Goal: Information Seeking & Learning: Learn about a topic

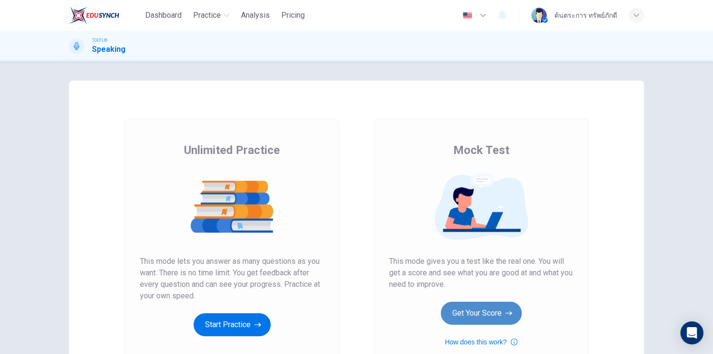
click at [467, 313] on button "Get Your Score" at bounding box center [481, 312] width 81 height 23
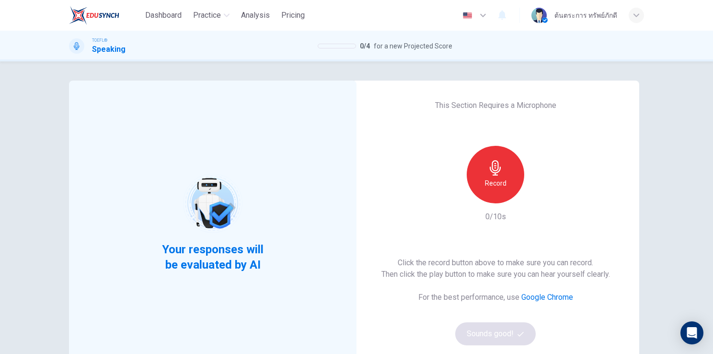
click at [493, 189] on div "Record" at bounding box center [495, 174] width 57 height 57
click at [537, 201] on div "button" at bounding box center [539, 195] width 15 height 15
click at [535, 198] on icon "button" at bounding box center [540, 196] width 10 height 10
click at [538, 196] on icon "button" at bounding box center [540, 196] width 10 height 10
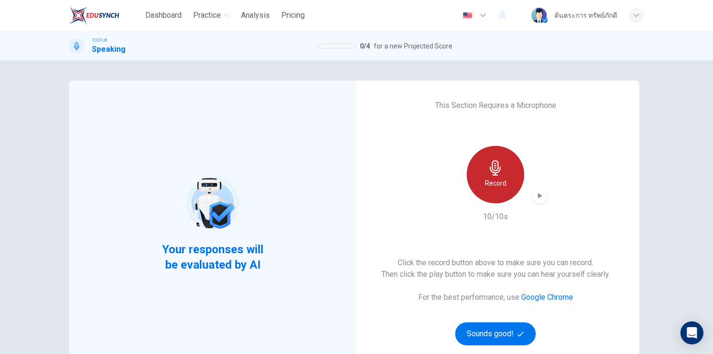
click at [505, 183] on div "Record" at bounding box center [495, 174] width 57 height 57
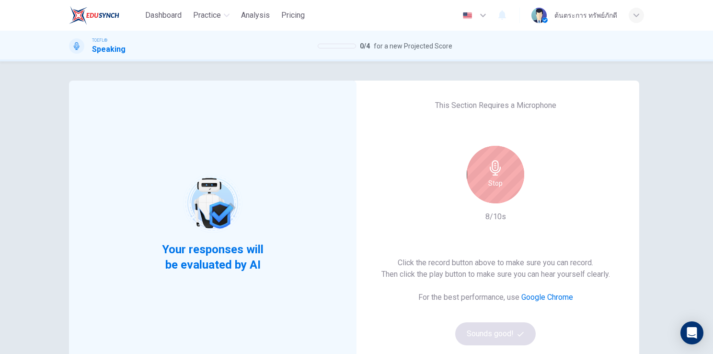
click at [496, 179] on h6 "Stop" at bounding box center [495, 182] width 14 height 11
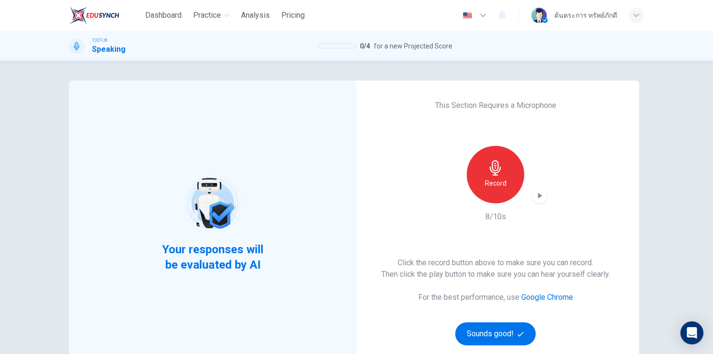
click at [535, 197] on icon "button" at bounding box center [540, 196] width 10 height 10
click at [538, 196] on icon "button" at bounding box center [540, 196] width 10 height 10
click at [539, 197] on icon "button" at bounding box center [539, 195] width 7 height 7
click at [499, 185] on h6 "Record" at bounding box center [496, 182] width 22 height 11
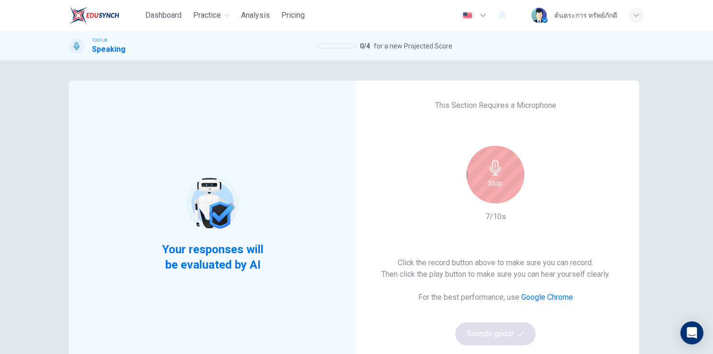
click at [492, 180] on h6 "Stop" at bounding box center [495, 182] width 14 height 11
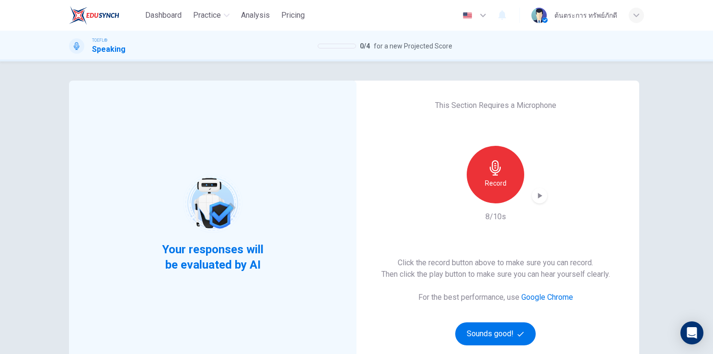
click at [535, 198] on icon "button" at bounding box center [540, 196] width 10 height 10
click at [492, 339] on button "Sounds good!" at bounding box center [495, 333] width 80 height 23
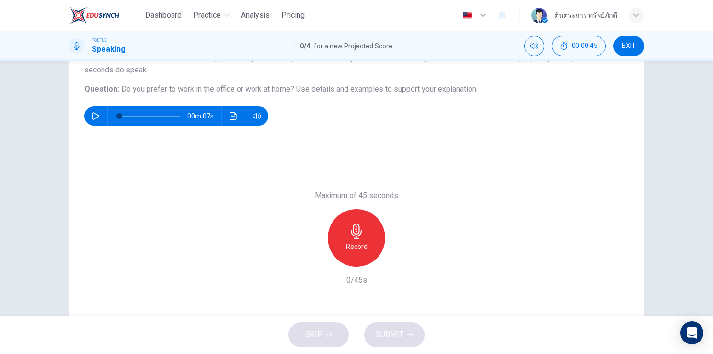
scroll to position [117, 0]
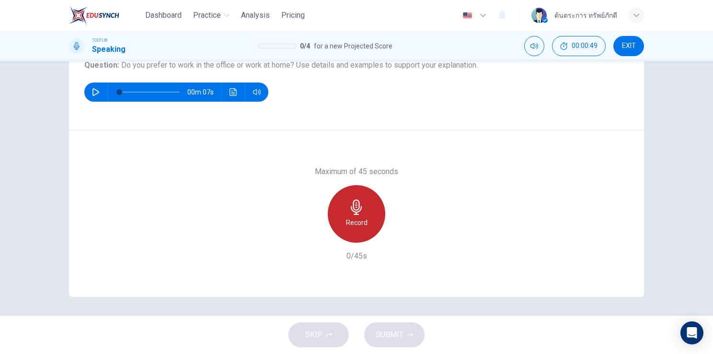
click at [359, 212] on icon "button" at bounding box center [356, 206] width 15 height 15
click at [363, 214] on div "Stop" at bounding box center [356, 213] width 57 height 57
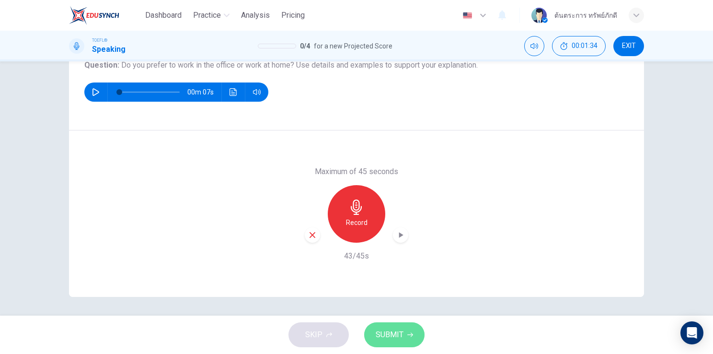
click at [400, 330] on span "SUBMIT" at bounding box center [390, 334] width 28 height 13
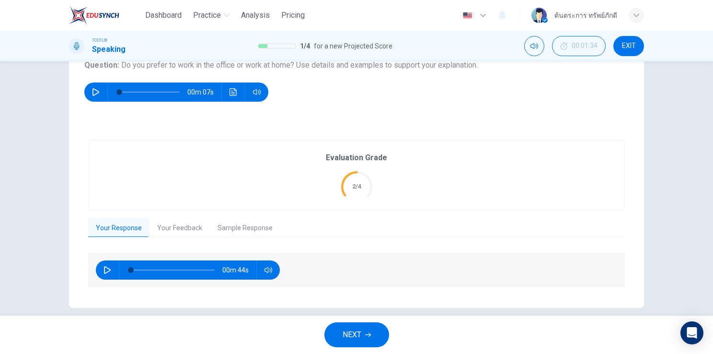
click at [107, 266] on icon "button" at bounding box center [107, 270] width 8 height 8
click at [239, 226] on button "Sample Response" at bounding box center [245, 228] width 70 height 20
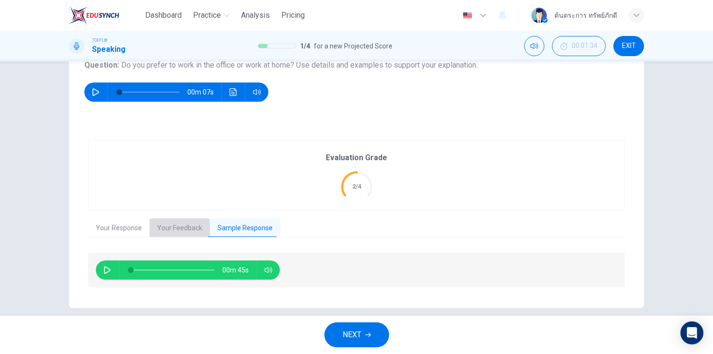
click at [183, 225] on button "Your Feedback" at bounding box center [179, 228] width 60 height 20
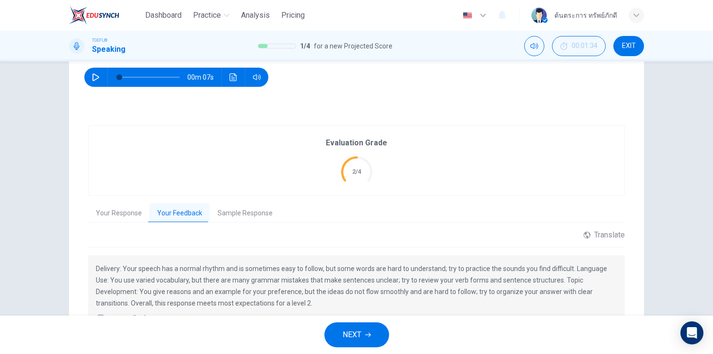
scroll to position [132, 0]
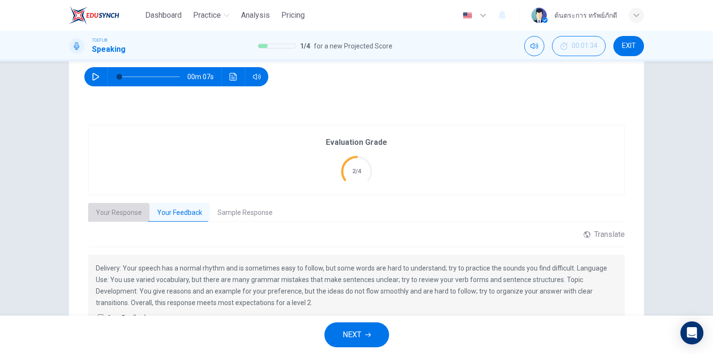
click at [121, 213] on button "Your Response" at bounding box center [118, 213] width 61 height 20
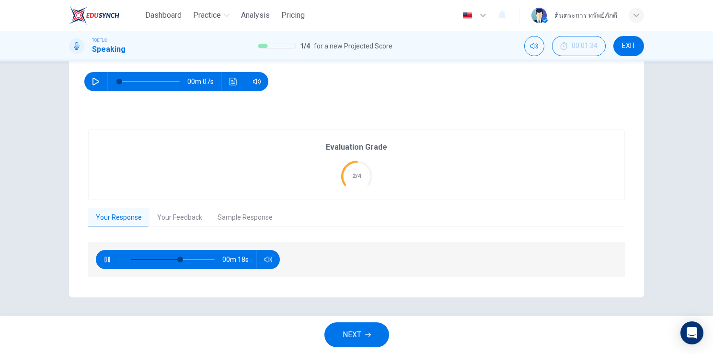
type input "61"
click at [354, 339] on span "NEXT" at bounding box center [352, 334] width 19 height 13
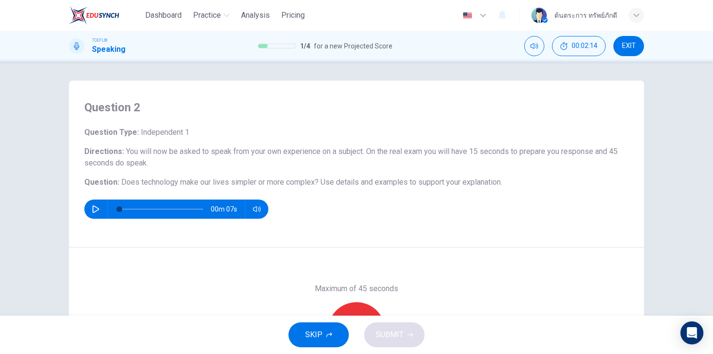
scroll to position [48, 0]
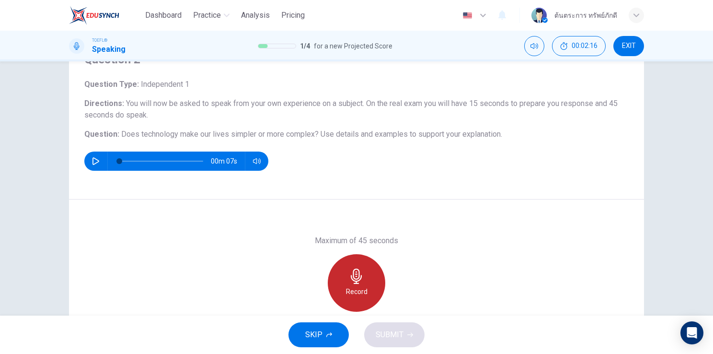
click at [354, 273] on icon "button" at bounding box center [356, 275] width 11 height 15
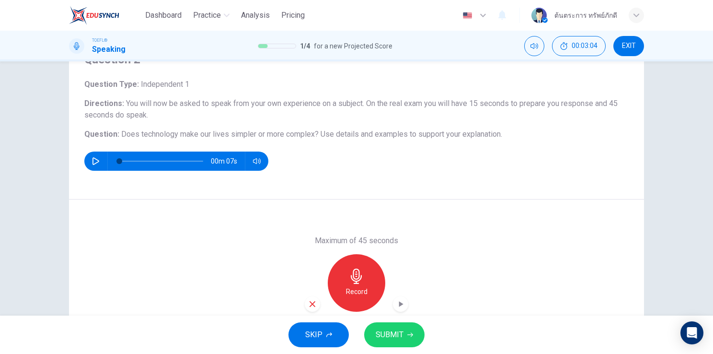
click at [408, 327] on button "SUBMIT" at bounding box center [394, 334] width 60 height 25
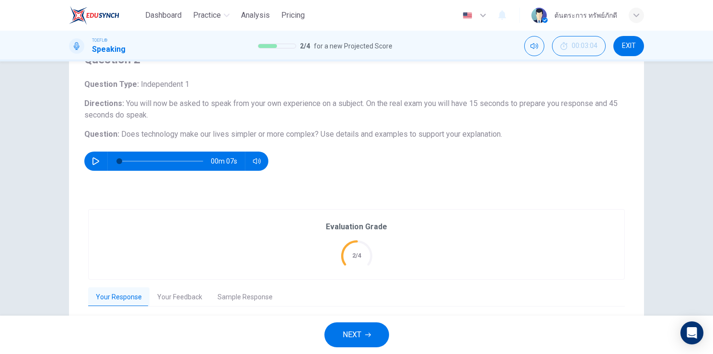
click at [636, 45] on button "EXIT" at bounding box center [628, 46] width 31 height 20
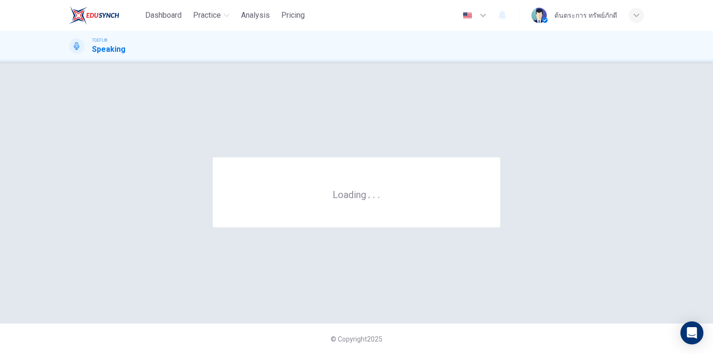
scroll to position [0, 0]
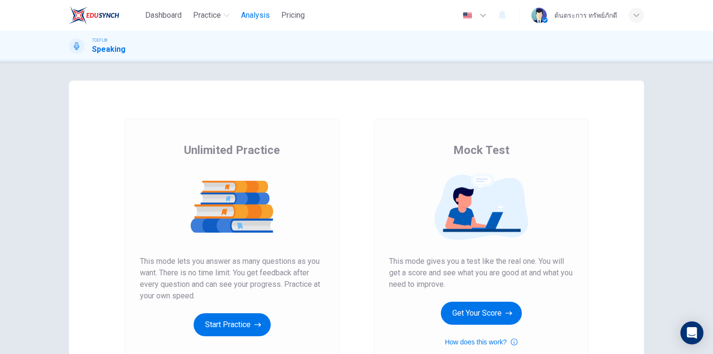
click at [264, 23] on button "Analysis" at bounding box center [255, 15] width 36 height 17
click at [464, 316] on button "Get Your Score" at bounding box center [481, 312] width 81 height 23
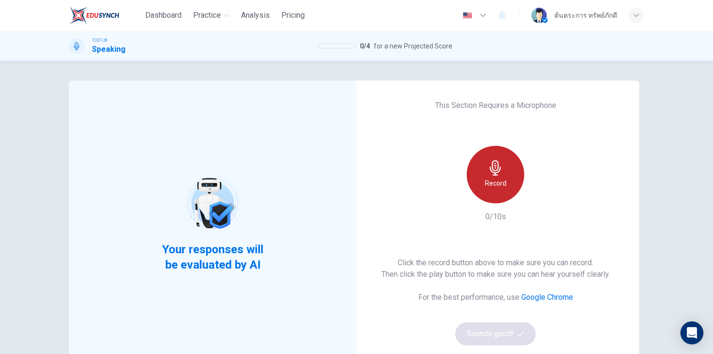
click at [495, 187] on h6 "Record" at bounding box center [496, 182] width 22 height 11
click at [495, 187] on h6 "Stop" at bounding box center [495, 182] width 14 height 11
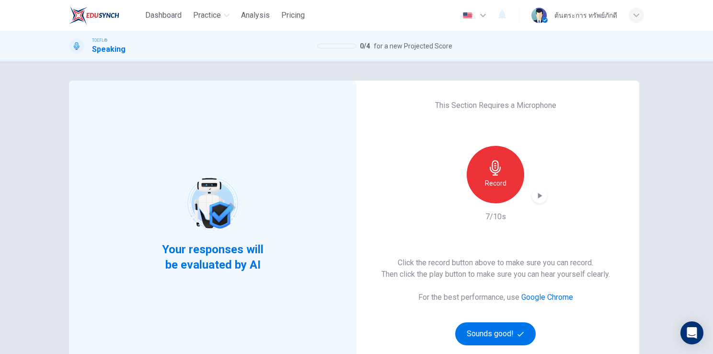
click at [538, 198] on icon "button" at bounding box center [540, 196] width 10 height 10
click at [494, 334] on button "Sounds good!" at bounding box center [495, 333] width 80 height 23
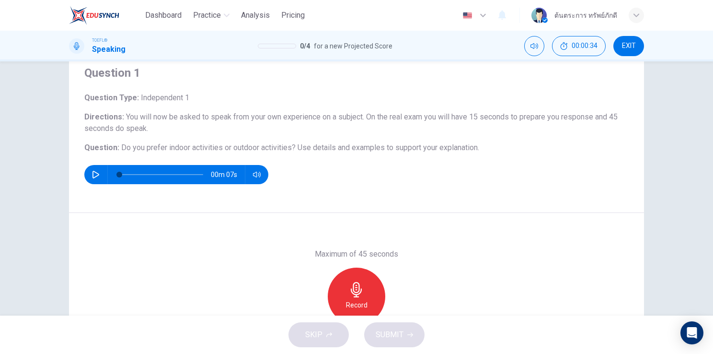
scroll to position [35, 0]
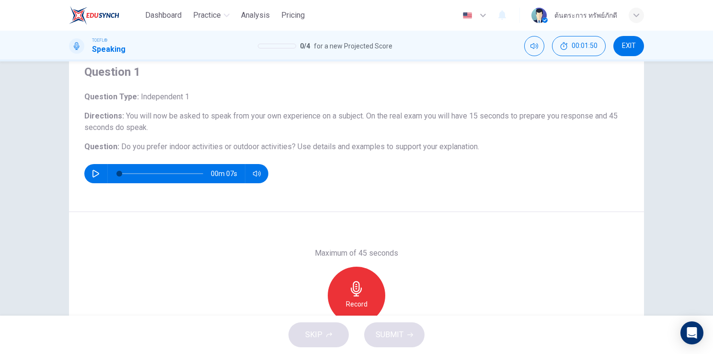
click at [358, 283] on icon "button" at bounding box center [356, 288] width 15 height 15
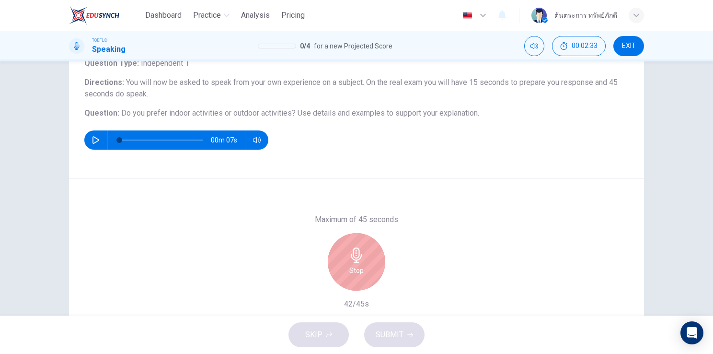
scroll to position [70, 0]
click at [361, 266] on div "Stop" at bounding box center [356, 260] width 57 height 57
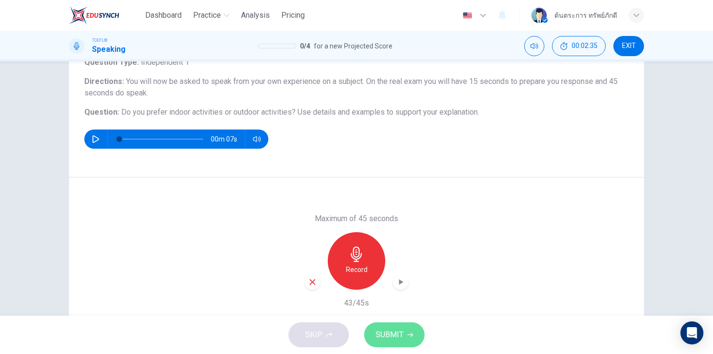
click at [387, 328] on span "SUBMIT" at bounding box center [390, 334] width 28 height 13
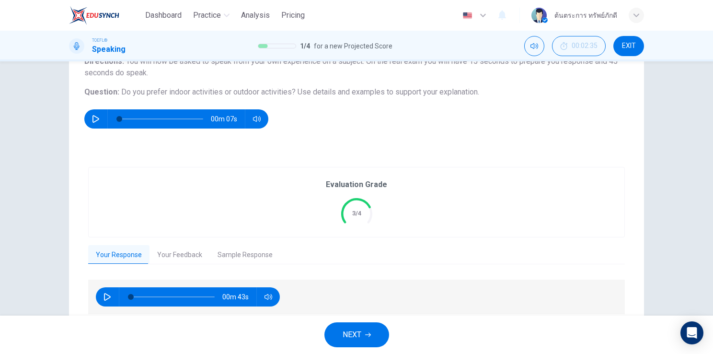
scroll to position [91, 0]
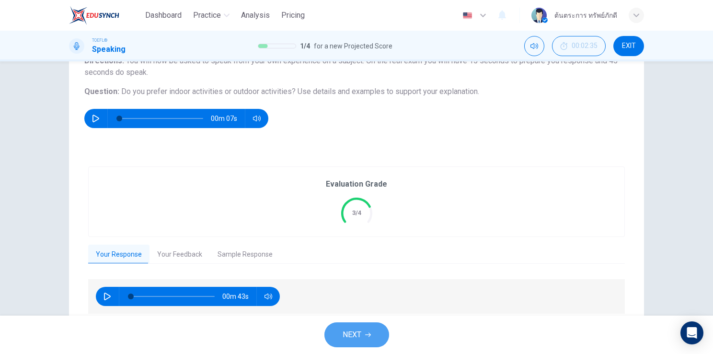
click at [363, 343] on button "NEXT" at bounding box center [356, 334] width 65 height 25
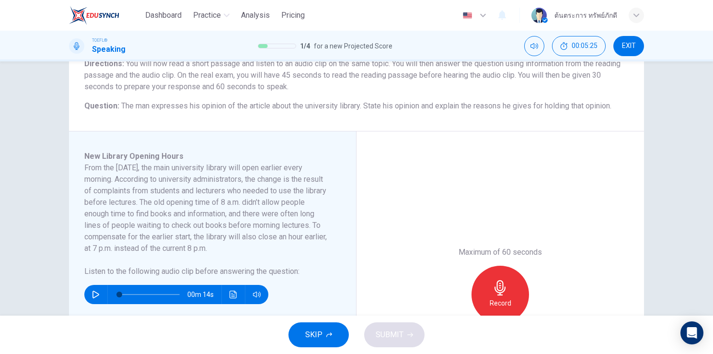
scroll to position [88, 0]
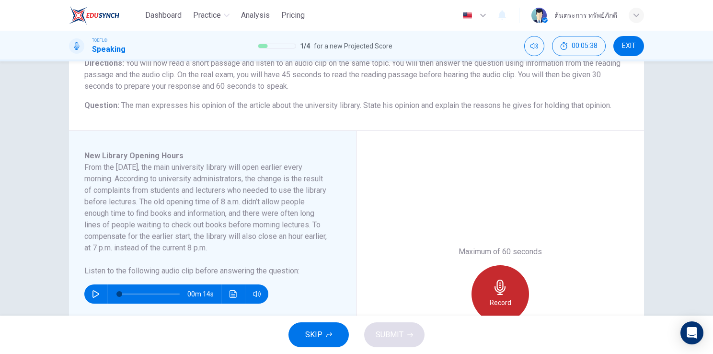
click at [500, 295] on div "Record" at bounding box center [499, 293] width 57 height 57
click at [501, 296] on div "Stop" at bounding box center [499, 293] width 57 height 57
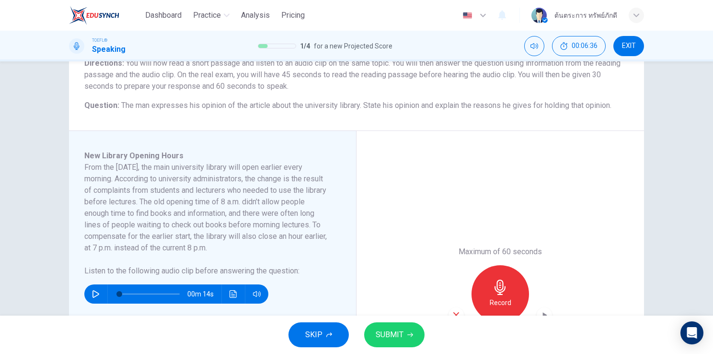
click at [399, 331] on span "SUBMIT" at bounding box center [390, 334] width 28 height 13
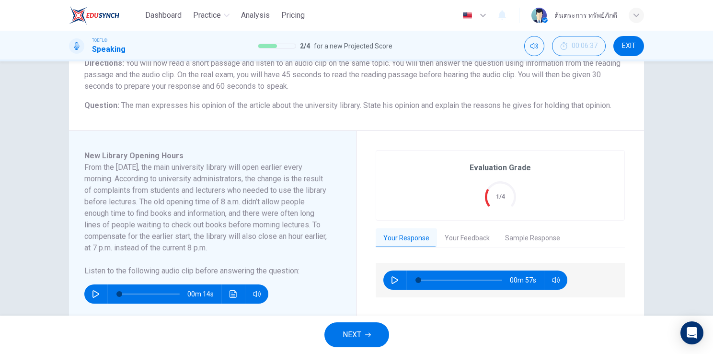
click at [367, 338] on button "NEXT" at bounding box center [356, 334] width 65 height 25
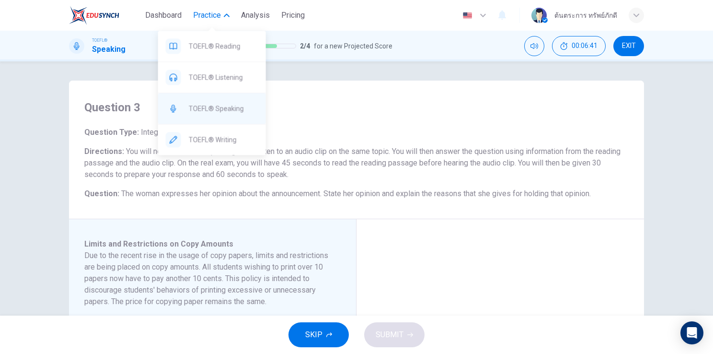
click at [227, 98] on div "TOEFL® Speaking" at bounding box center [212, 108] width 108 height 31
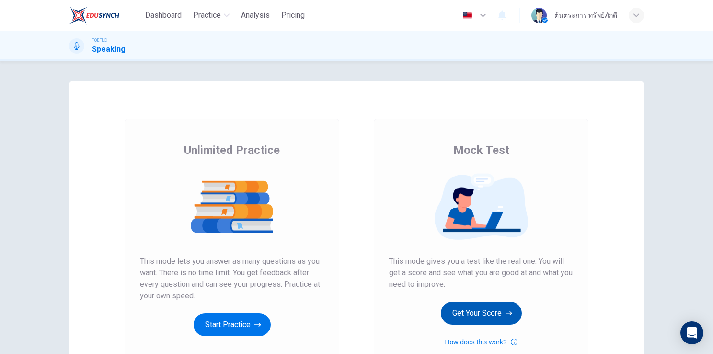
click at [462, 304] on button "Get Your Score" at bounding box center [481, 312] width 81 height 23
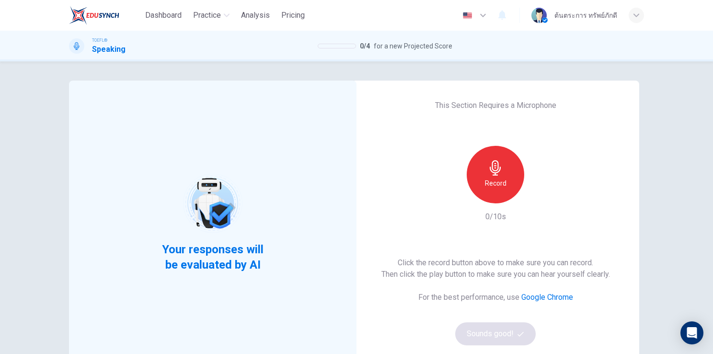
click at [497, 188] on h6 "Record" at bounding box center [496, 182] width 22 height 11
click at [541, 195] on icon "button" at bounding box center [540, 196] width 10 height 10
click at [499, 335] on button "Sounds good!" at bounding box center [495, 333] width 80 height 23
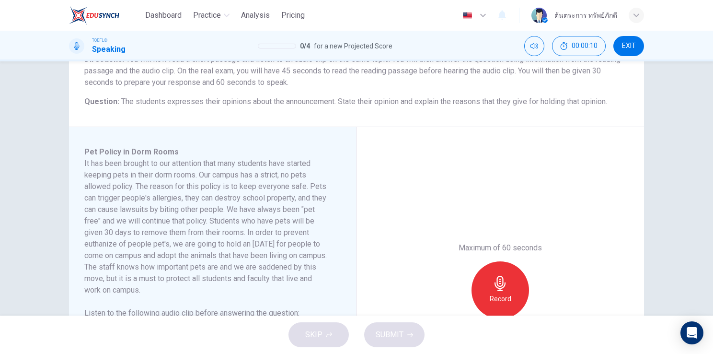
scroll to position [91, 0]
click at [494, 287] on icon "button" at bounding box center [499, 283] width 11 height 15
click at [454, 308] on icon "button" at bounding box center [456, 311] width 9 height 9
click at [510, 293] on div "Record" at bounding box center [499, 290] width 57 height 57
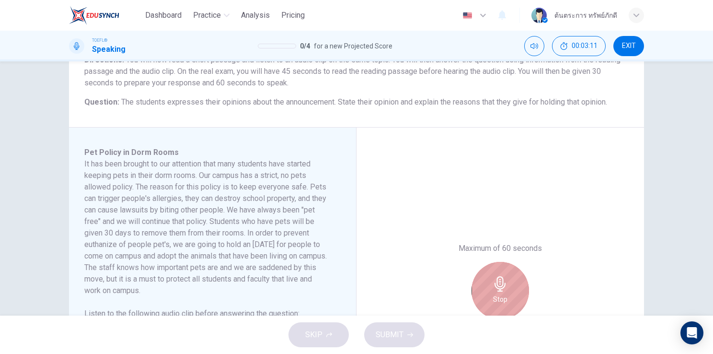
click at [510, 293] on div "Stop" at bounding box center [499, 290] width 57 height 57
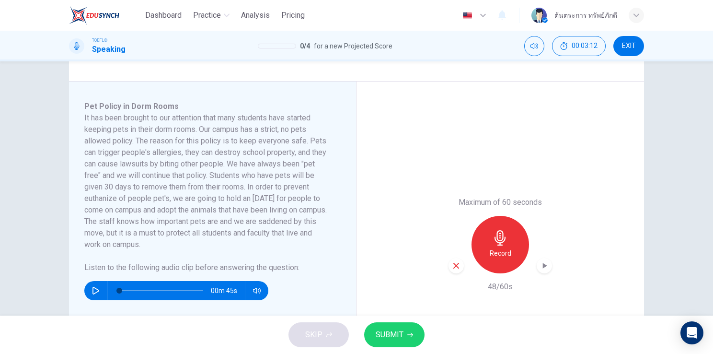
scroll to position [141, 0]
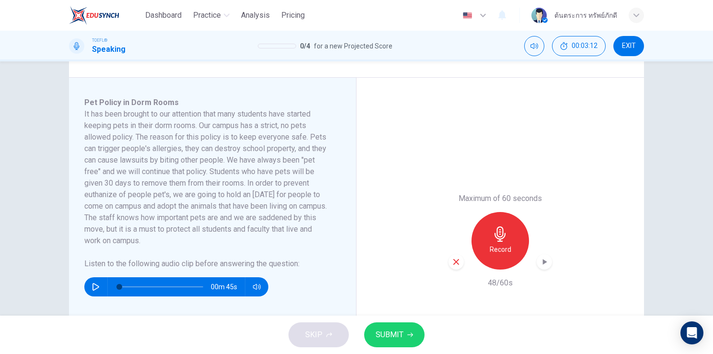
click at [398, 336] on span "SUBMIT" at bounding box center [390, 334] width 28 height 13
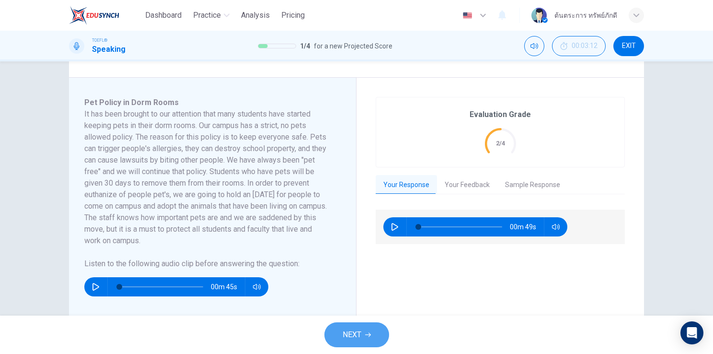
click at [359, 327] on button "NEXT" at bounding box center [356, 334] width 65 height 25
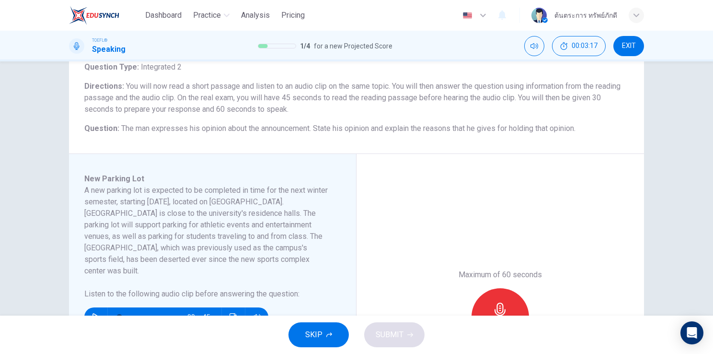
scroll to position [65, 0]
click at [503, 308] on icon "button" at bounding box center [499, 310] width 15 height 15
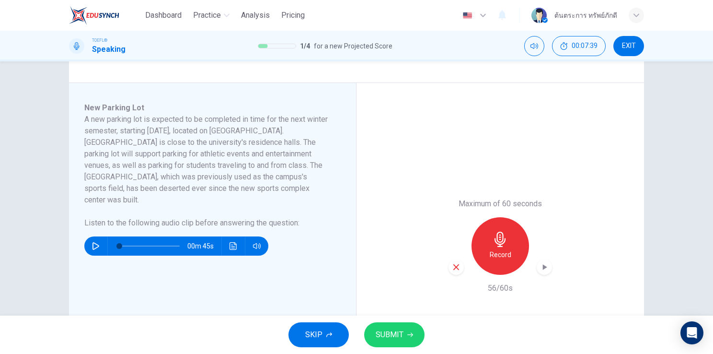
scroll to position [137, 0]
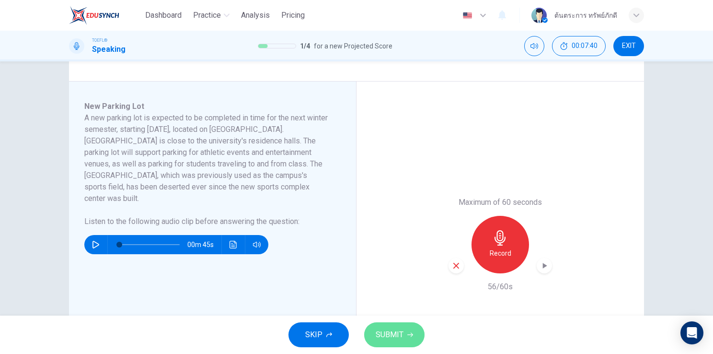
click at [400, 336] on span "SUBMIT" at bounding box center [390, 334] width 28 height 13
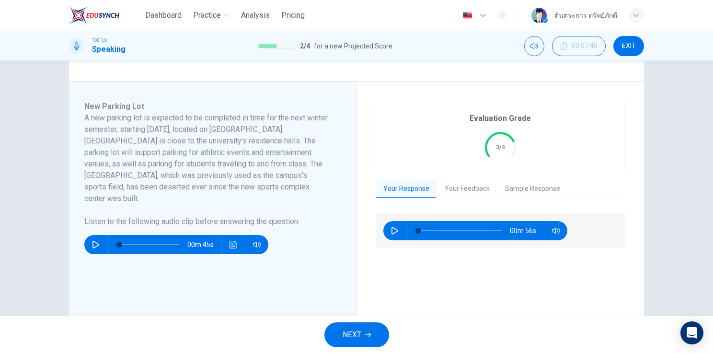
click at [468, 193] on button "Your Feedback" at bounding box center [467, 189] width 60 height 20
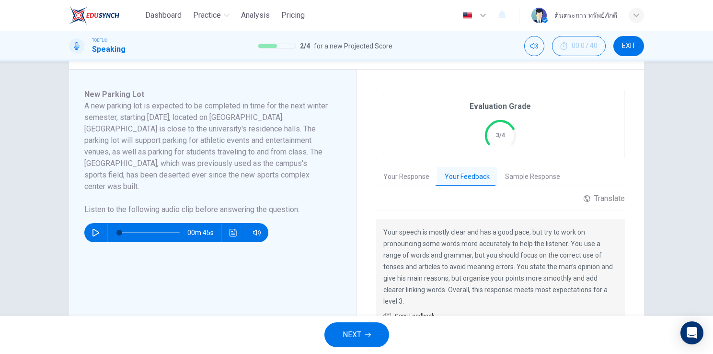
scroll to position [151, 0]
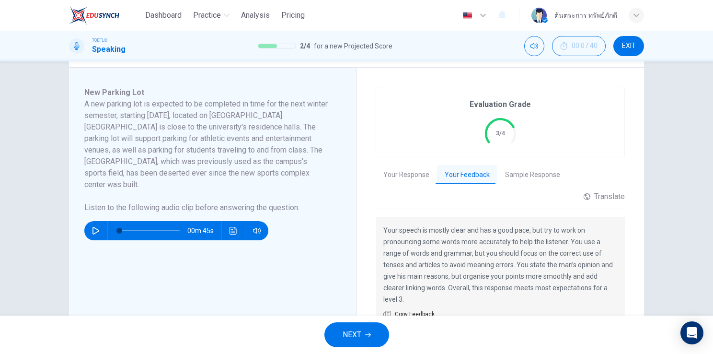
click at [414, 175] on button "Your Response" at bounding box center [406, 175] width 61 height 20
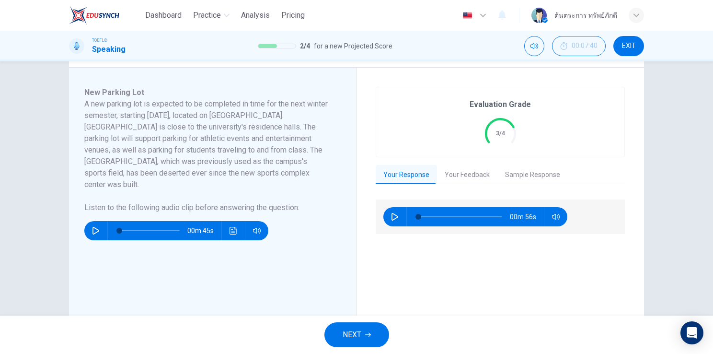
click at [356, 332] on span "NEXT" at bounding box center [352, 334] width 19 height 13
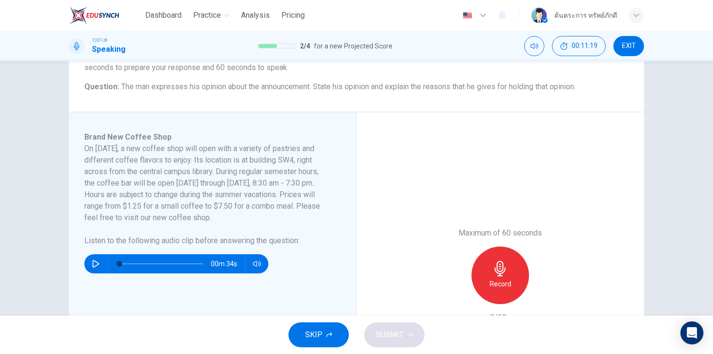
scroll to position [113, 0]
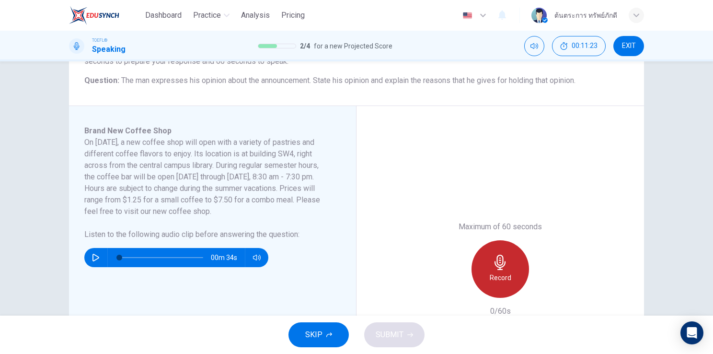
click at [494, 269] on div "Record" at bounding box center [499, 268] width 57 height 57
click at [494, 269] on div "Stop" at bounding box center [499, 268] width 57 height 57
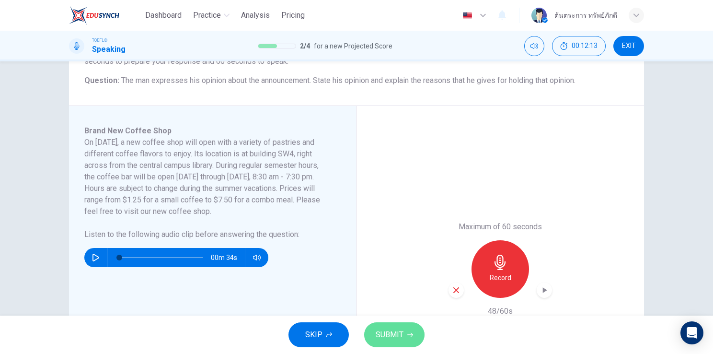
click at [406, 324] on button "SUBMIT" at bounding box center [394, 334] width 60 height 25
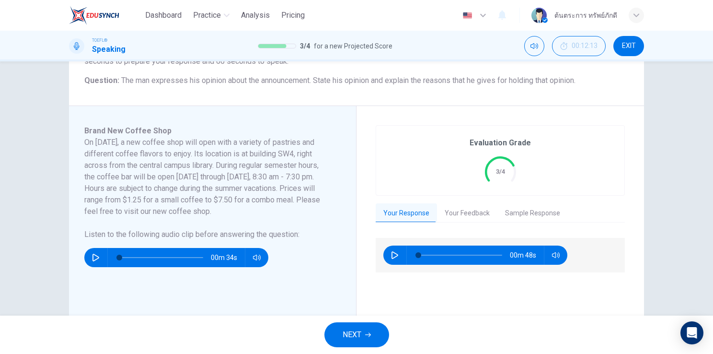
click at [364, 333] on button "NEXT" at bounding box center [356, 334] width 65 height 25
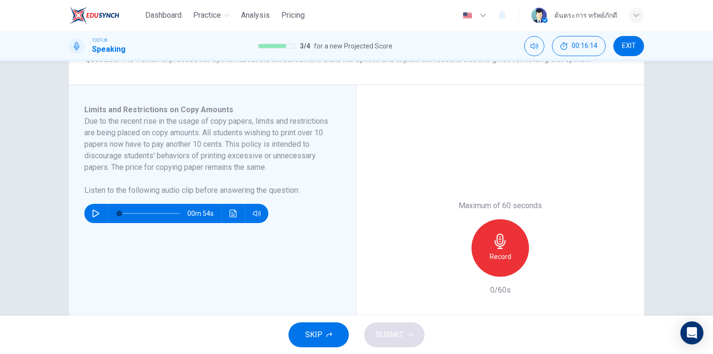
scroll to position [137, 0]
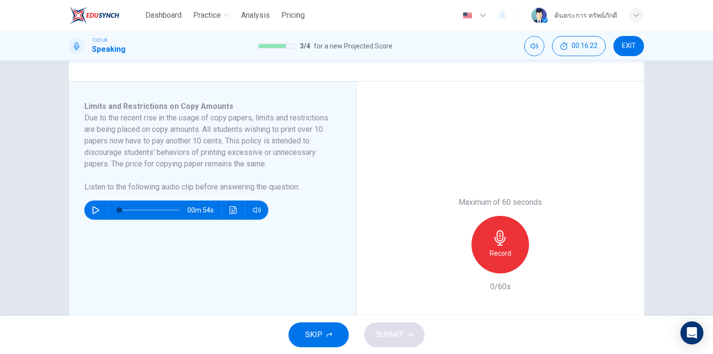
click at [491, 258] on h6 "Record" at bounding box center [501, 252] width 22 height 11
click at [493, 258] on h6 "Stop" at bounding box center [500, 252] width 14 height 11
click at [411, 330] on button "SUBMIT" at bounding box center [394, 334] width 60 height 25
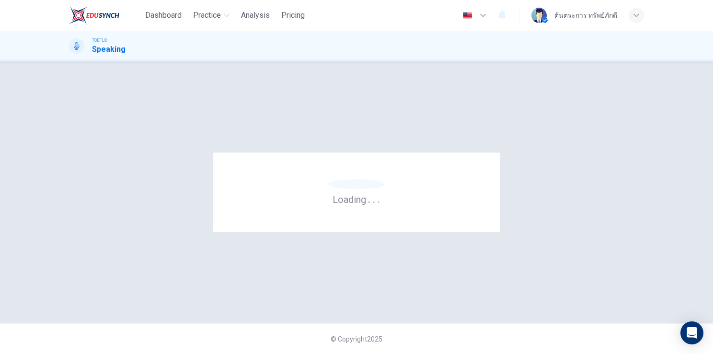
scroll to position [0, 0]
